Goal: Transaction & Acquisition: Subscribe to service/newsletter

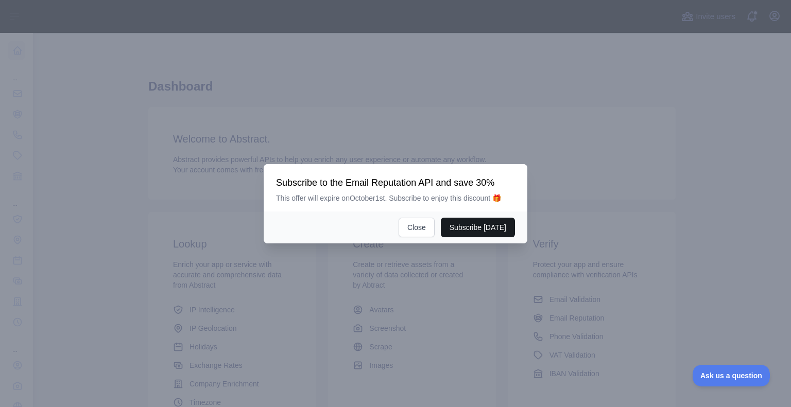
click at [496, 228] on button "Subscribe [DATE]" at bounding box center [478, 228] width 74 height 20
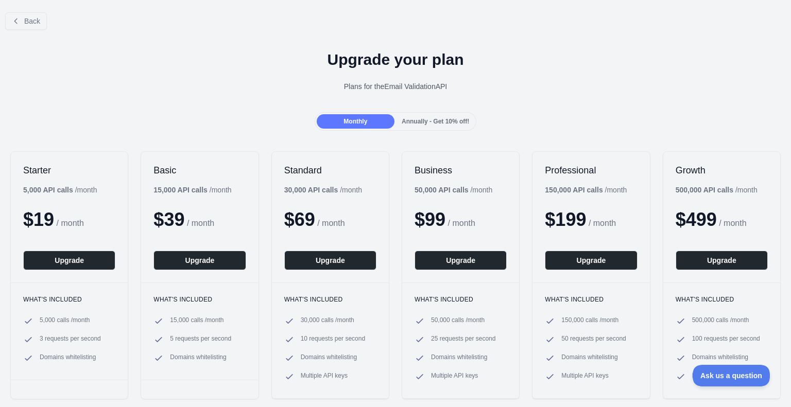
click at [77, 261] on div at bounding box center [395, 203] width 791 height 407
click at [77, 261] on button "Upgrade" at bounding box center [69, 261] width 92 height 20
